Goal: Information Seeking & Learning: Learn about a topic

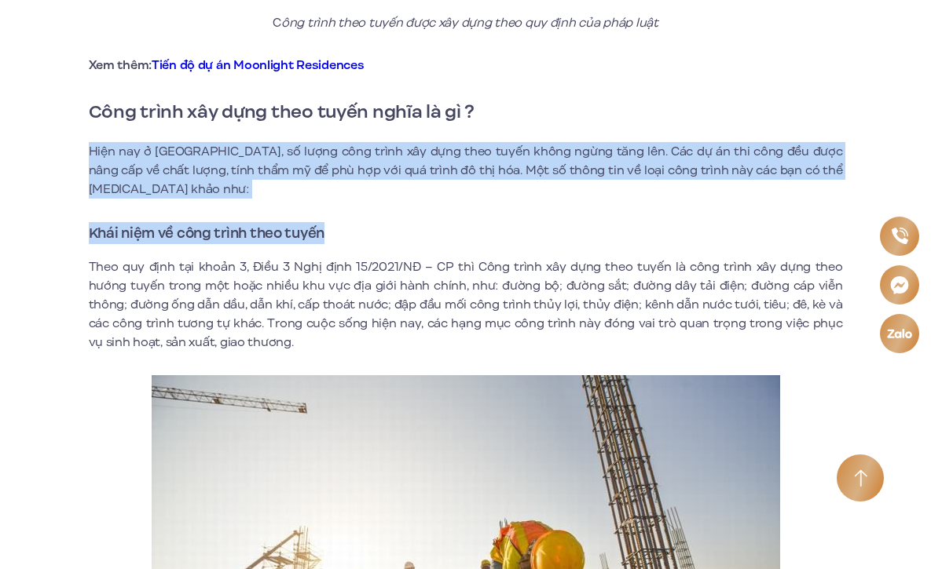
drag, startPoint x: 367, startPoint y: 128, endPoint x: 415, endPoint y: 133, distance: 48.1
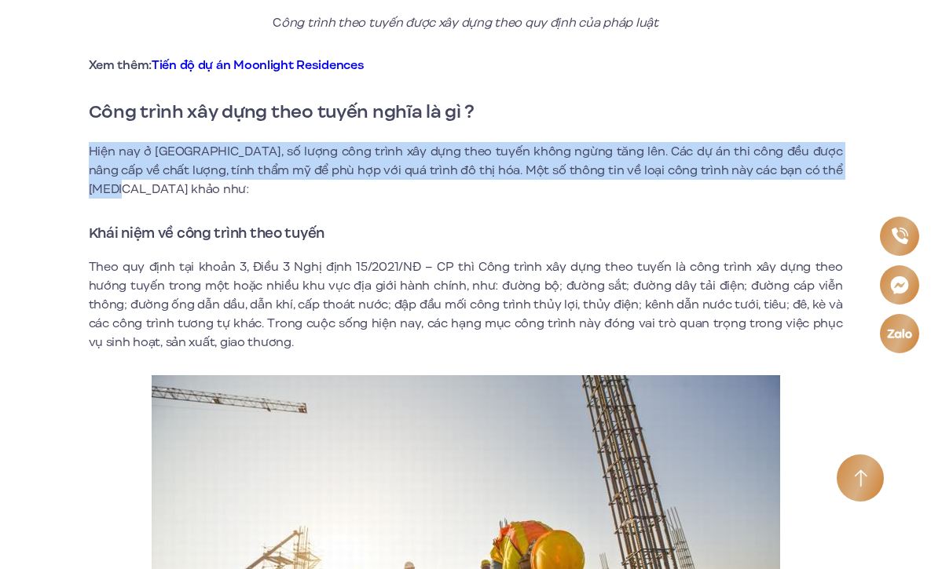
drag, startPoint x: 415, startPoint y: 133, endPoint x: 417, endPoint y: 187, distance: 54.2
click at [417, 187] on p "Hiện nay ở [GEOGRAPHIC_DATA], số lượng công trình xây dựng theo tuyến không ngừ…" at bounding box center [466, 170] width 754 height 57
drag, startPoint x: 452, startPoint y: 185, endPoint x: 478, endPoint y: 128, distance: 62.9
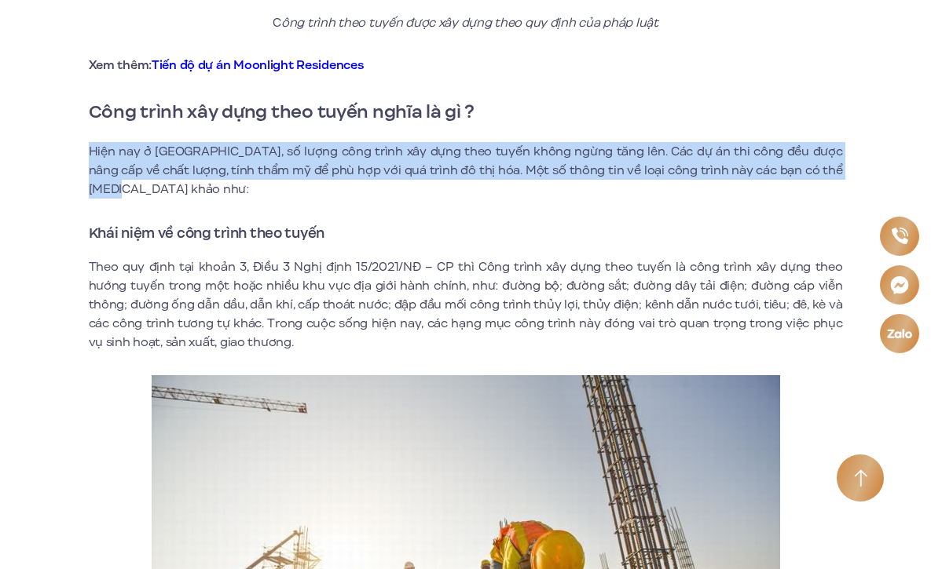
drag, startPoint x: 448, startPoint y: 134, endPoint x: 442, endPoint y: 185, distance: 50.7
click at [442, 185] on p "Hiện nay ở [GEOGRAPHIC_DATA], số lượng công trình xây dựng theo tuyến không ngừ…" at bounding box center [466, 170] width 754 height 57
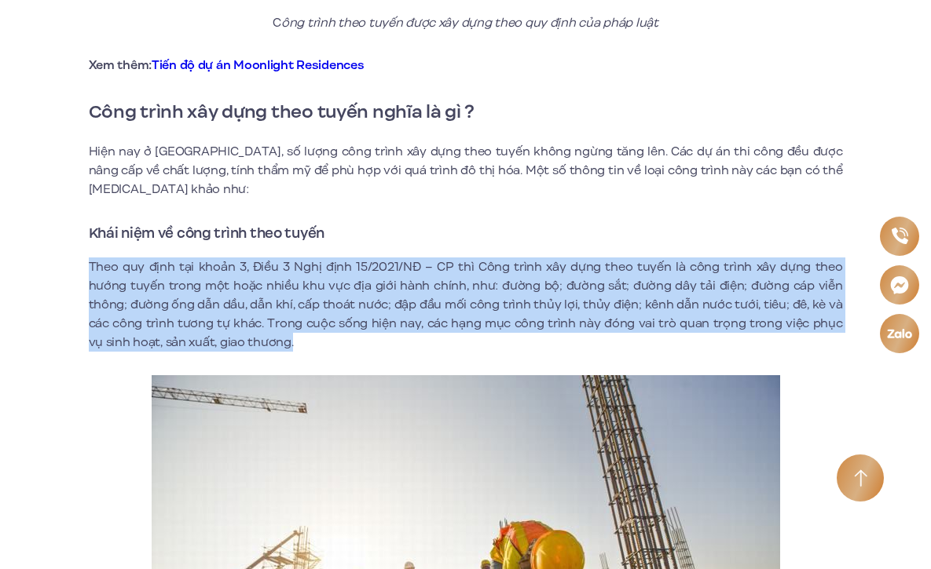
drag, startPoint x: 472, startPoint y: 344, endPoint x: 529, endPoint y: 228, distance: 129.6
click at [529, 228] on h3 "Khái niệm về công trình theo tuyến" at bounding box center [466, 233] width 754 height 22
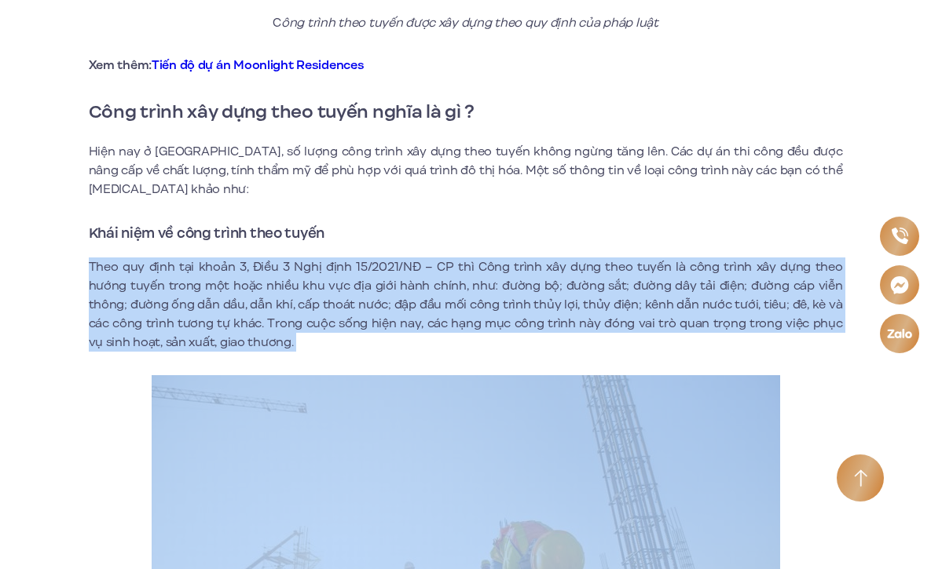
drag, startPoint x: 596, startPoint y: 297, endPoint x: 592, endPoint y: 353, distance: 55.9
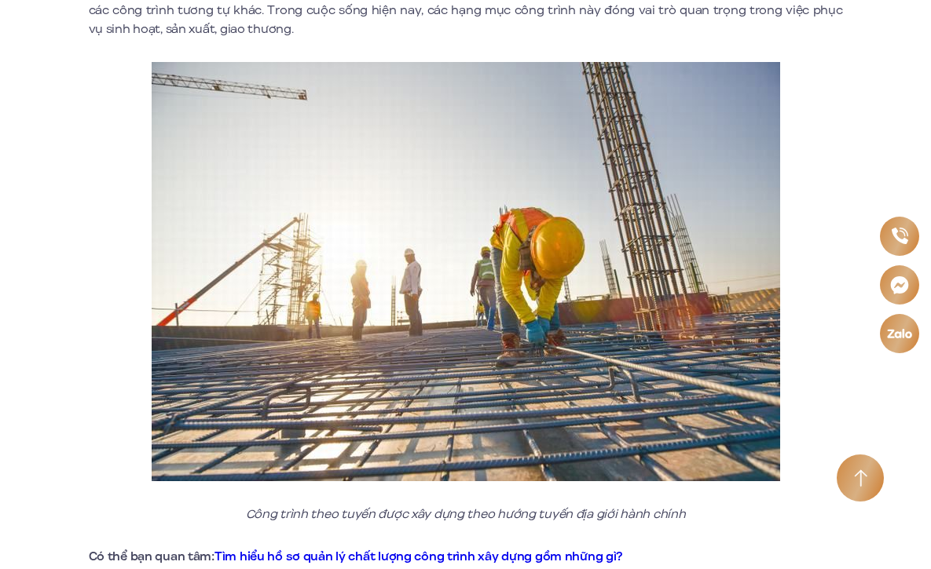
scroll to position [1535, 0]
